Goal: Transaction & Acquisition: Obtain resource

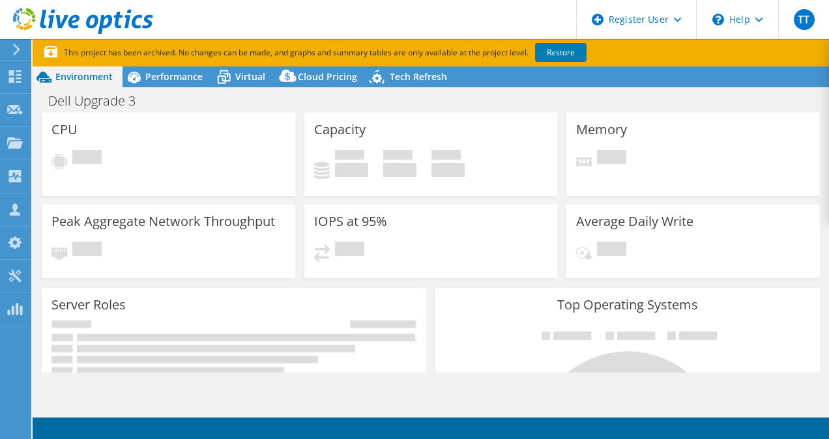
select select "Mumbai"
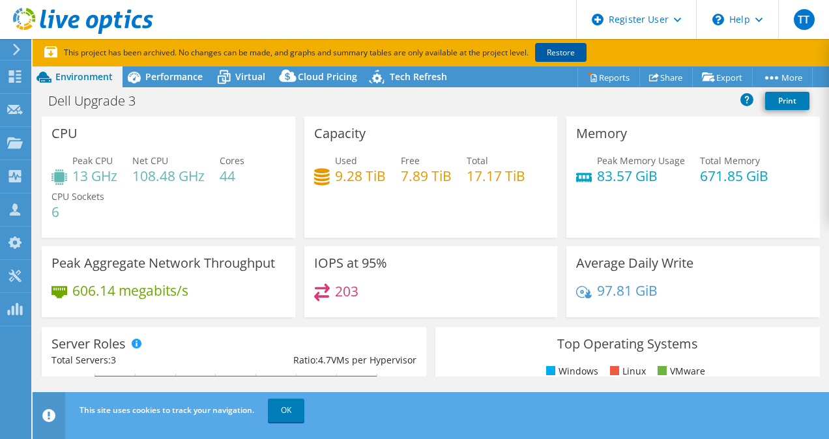
click at [572, 55] on link "Restore" at bounding box center [560, 52] width 51 height 19
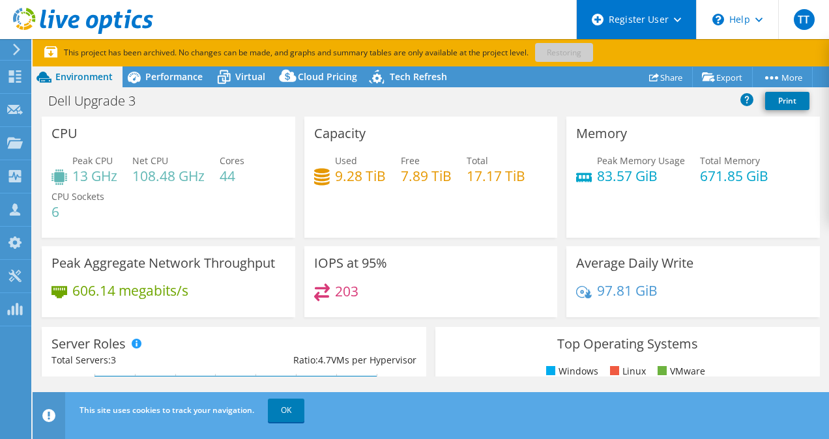
click at [630, 22] on div "Register User" at bounding box center [636, 19] width 120 height 39
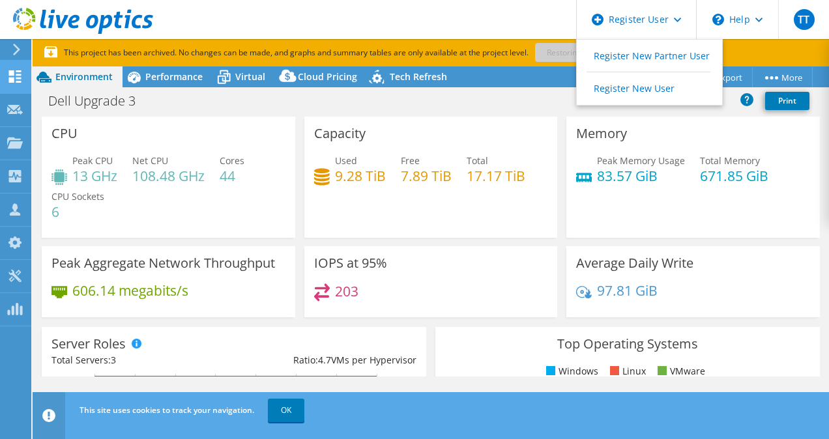
click at [16, 74] on use at bounding box center [15, 76] width 12 height 12
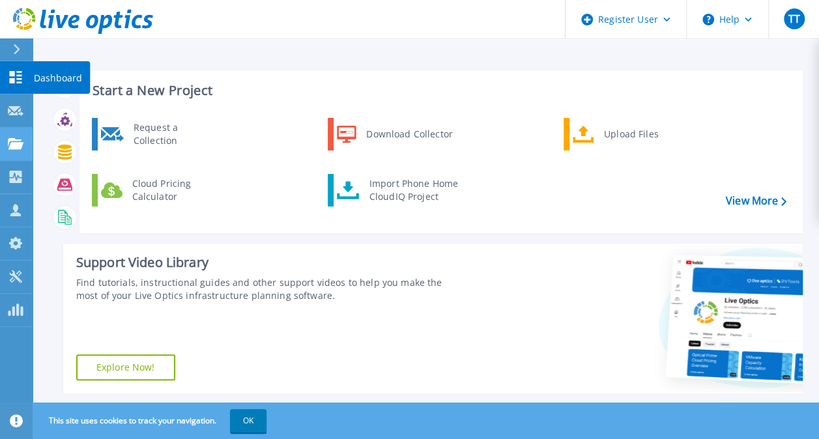
click at [18, 141] on icon at bounding box center [16, 143] width 16 height 11
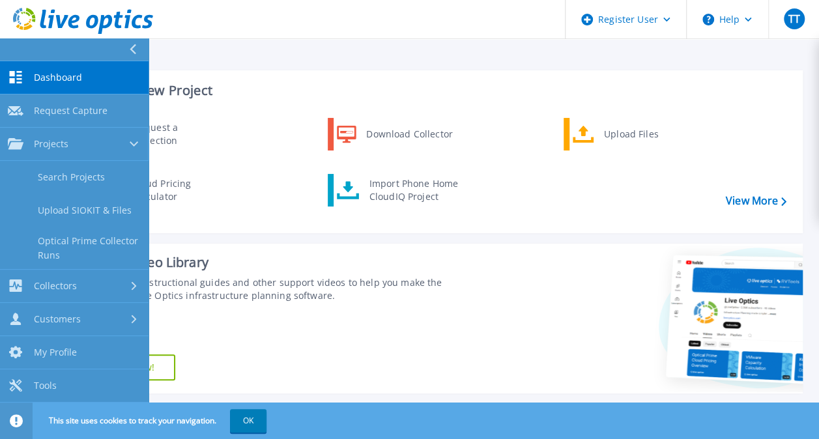
click at [133, 81] on link "Dashboard Dashboard" at bounding box center [74, 77] width 149 height 33
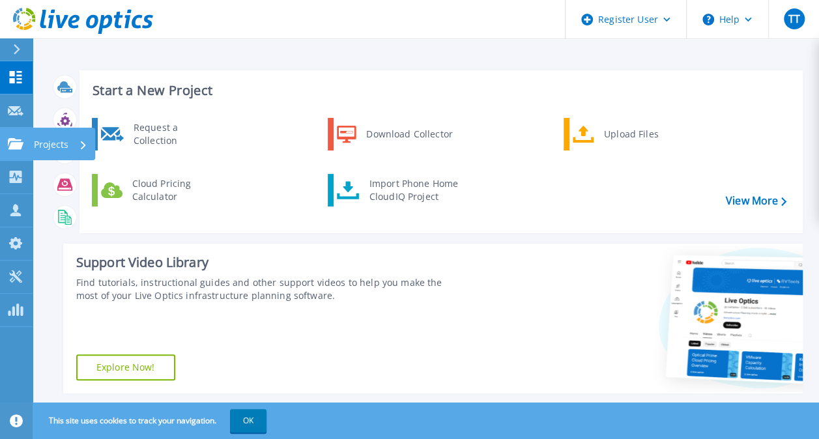
click at [42, 142] on p "Projects" at bounding box center [51, 145] width 35 height 34
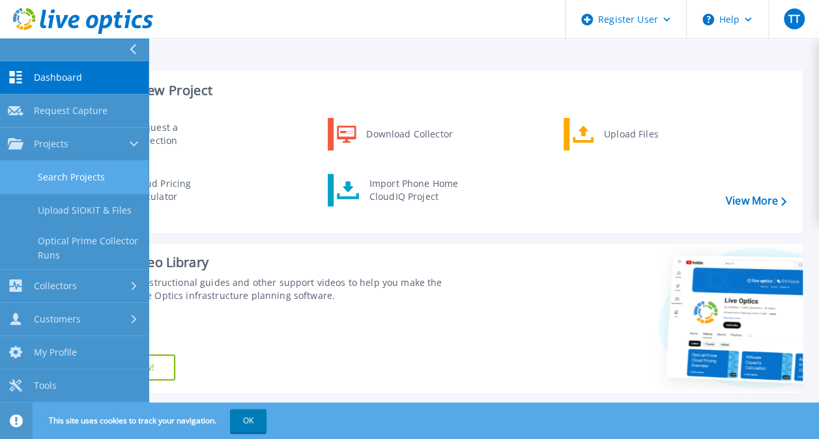
click at [59, 174] on link "Search Projects" at bounding box center [74, 177] width 149 height 33
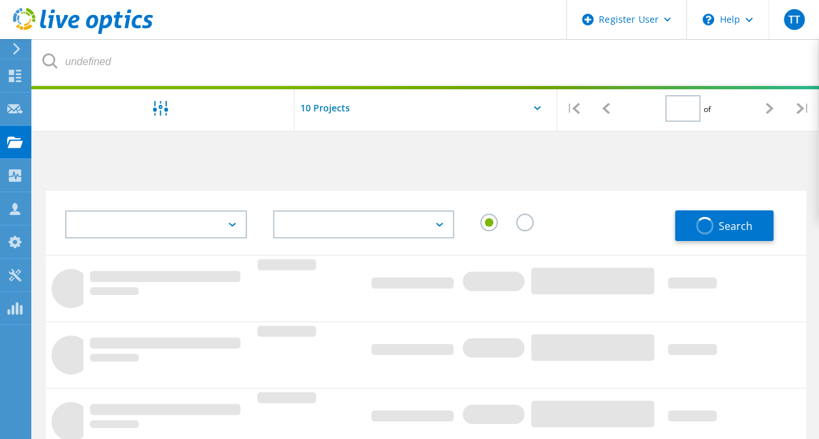
type input "1"
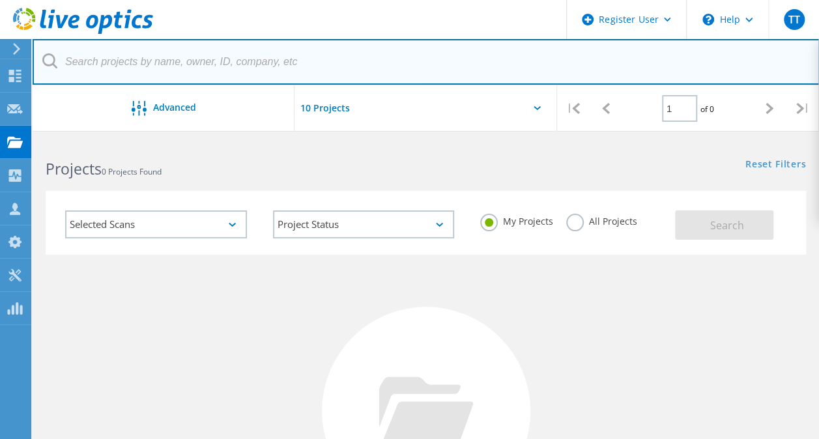
click at [165, 69] on input "text" at bounding box center [426, 62] width 787 height 46
paste input "2935744"
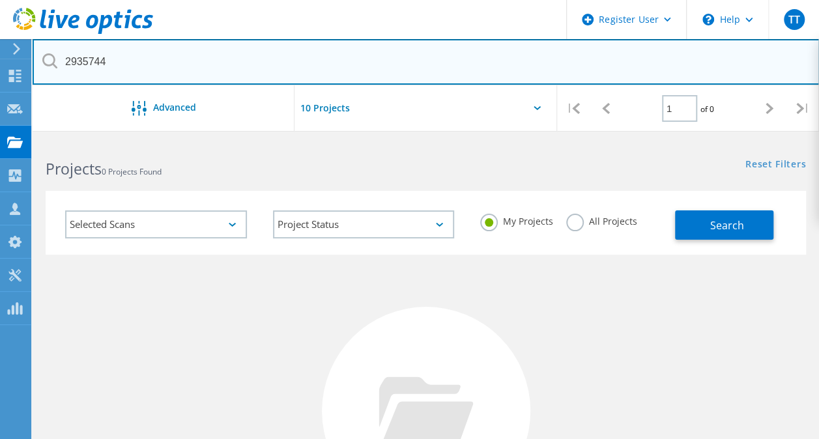
type input "2935744"
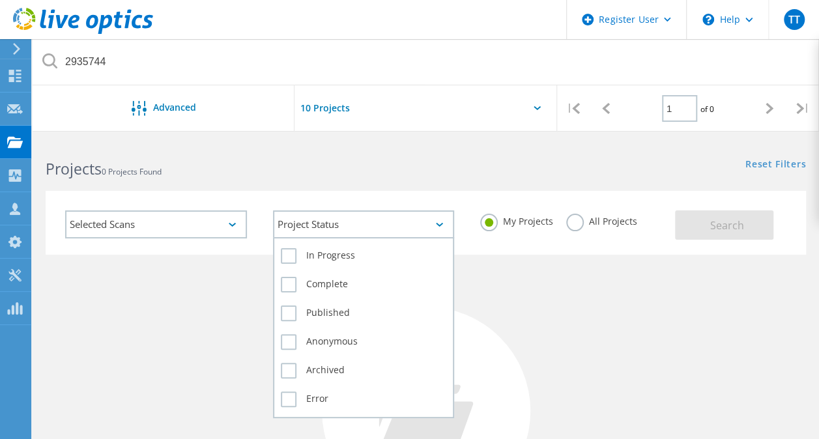
click at [386, 218] on div "Project Status" at bounding box center [364, 225] width 182 height 28
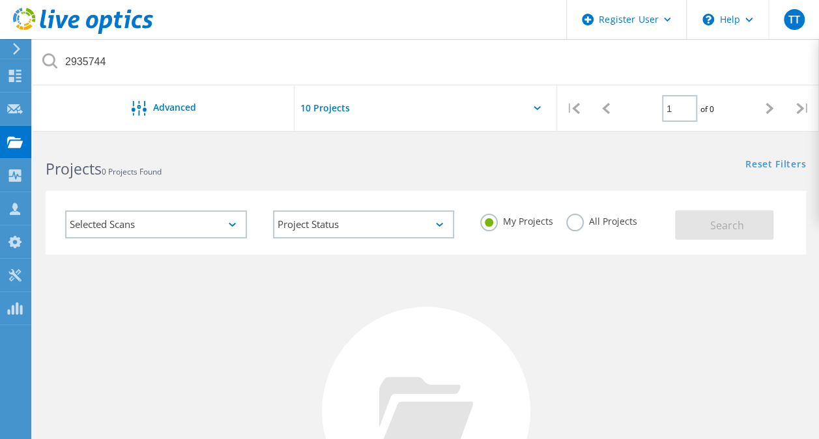
click at [603, 224] on label "All Projects" at bounding box center [601, 220] width 71 height 12
click at [0, 0] on input "All Projects" at bounding box center [0, 0] width 0 height 0
click at [717, 228] on span "Search" at bounding box center [727, 225] width 34 height 14
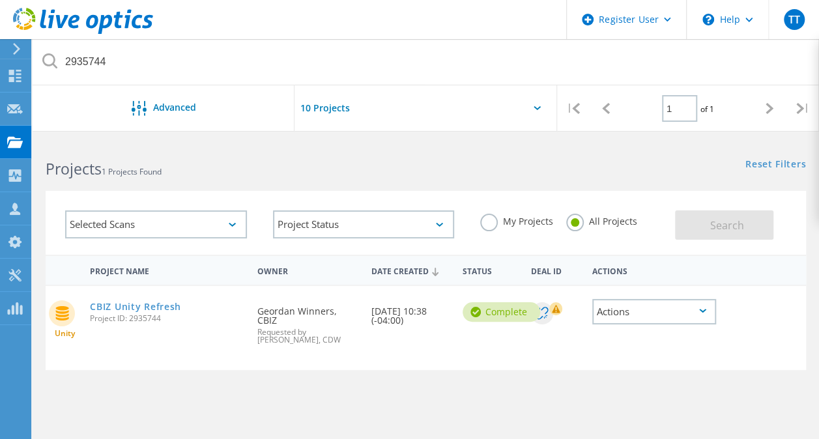
click at [624, 311] on div "Actions" at bounding box center [654, 311] width 124 height 25
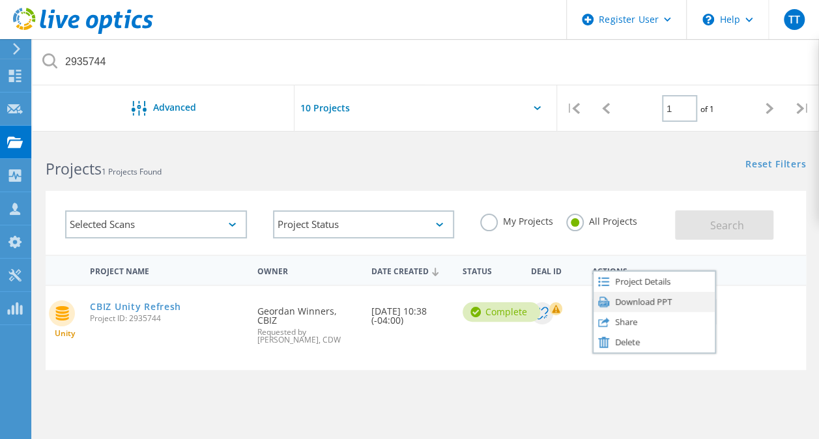
click at [632, 304] on div "Download PPT" at bounding box center [654, 302] width 121 height 20
